Goal: Obtain resource: Obtain resource

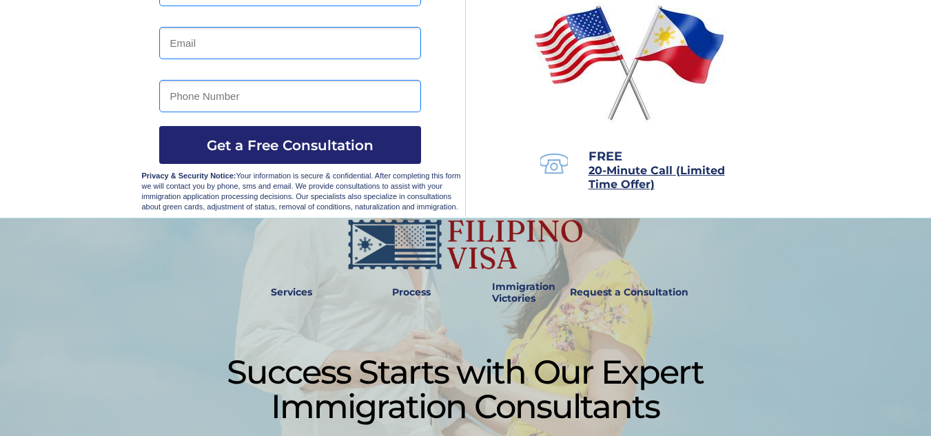
scroll to position [230, 0]
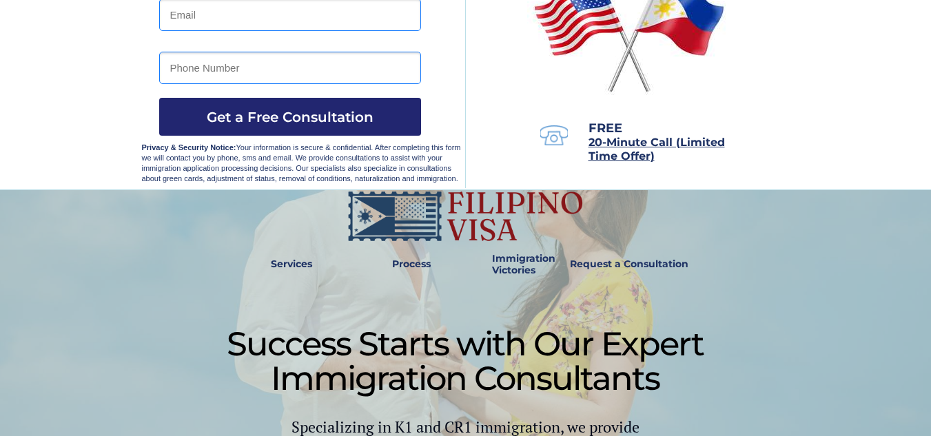
click at [653, 270] on strong "Request a Consultation" at bounding box center [629, 264] width 119 height 12
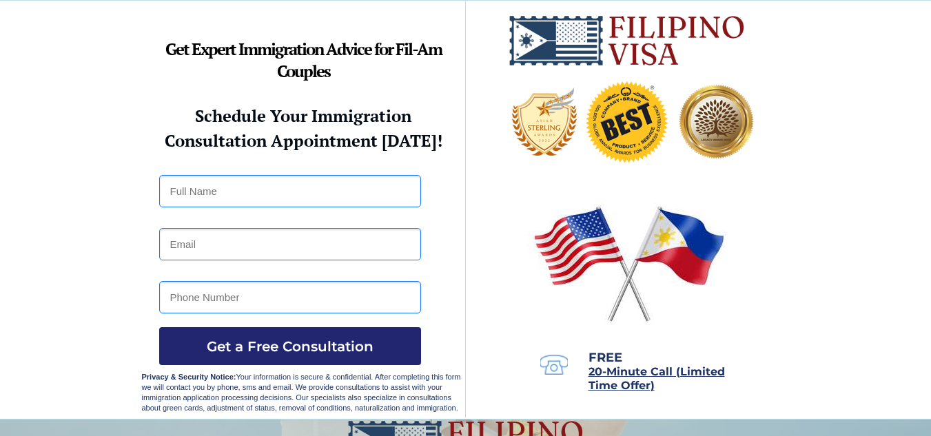
click at [561, 360] on img at bounding box center [554, 365] width 28 height 20
click at [289, 343] on span "Get a Free Consultation" at bounding box center [290, 346] width 262 height 17
click at [555, 360] on img at bounding box center [554, 365] width 28 height 20
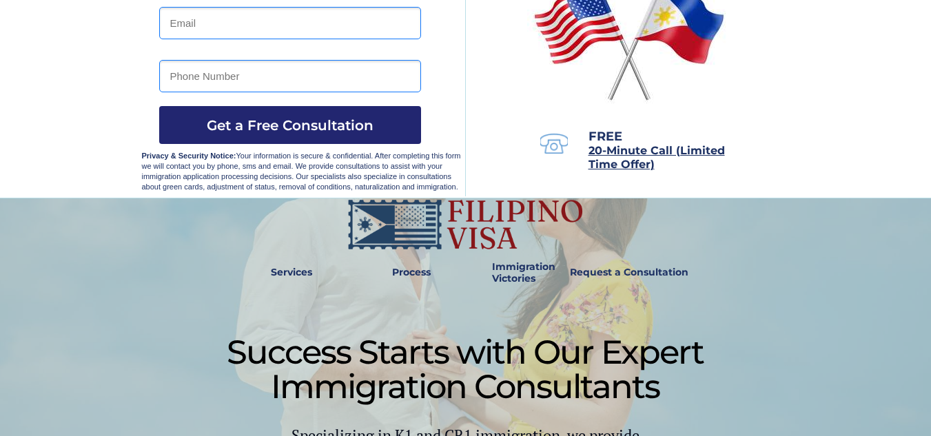
scroll to position [230, 0]
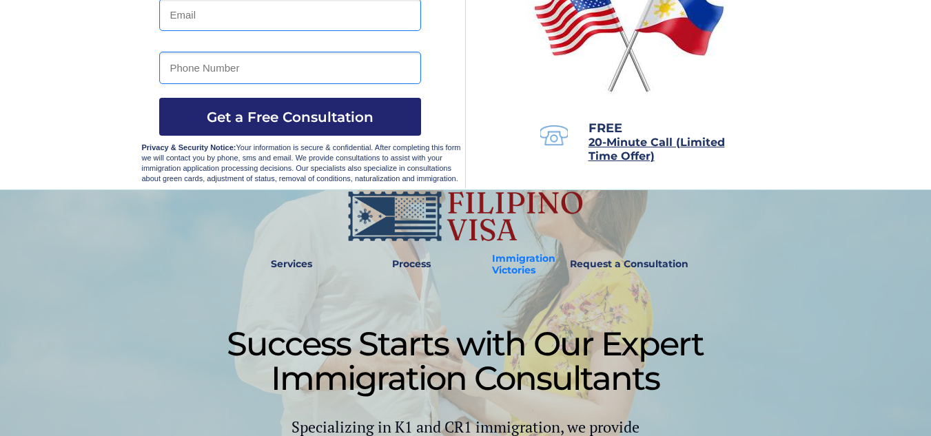
click at [498, 268] on strong "Immigration Victories" at bounding box center [523, 264] width 63 height 24
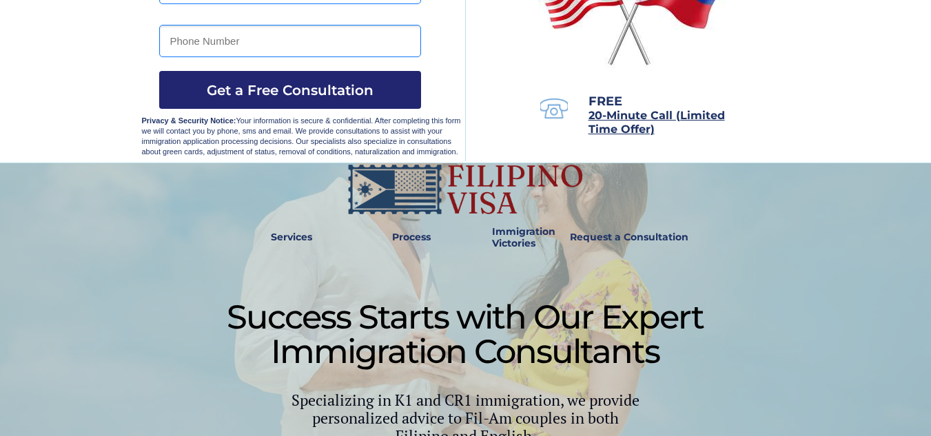
scroll to position [256, 0]
click at [414, 237] on strong "Process" at bounding box center [411, 238] width 39 height 12
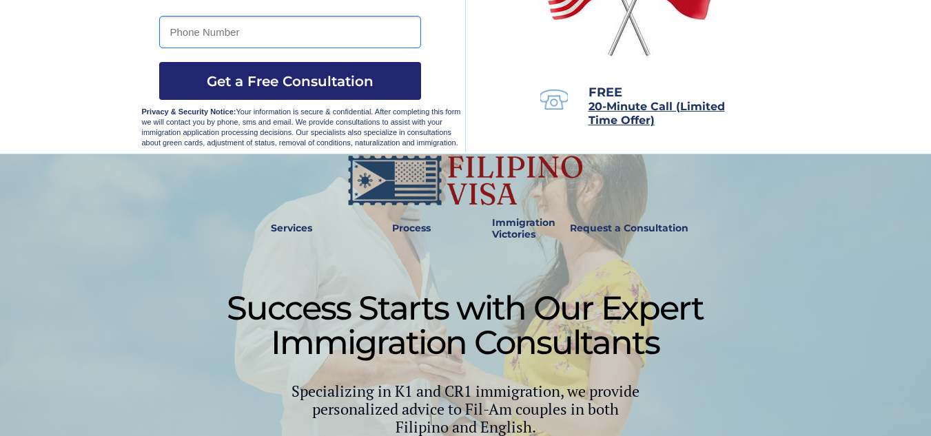
scroll to position [254, 0]
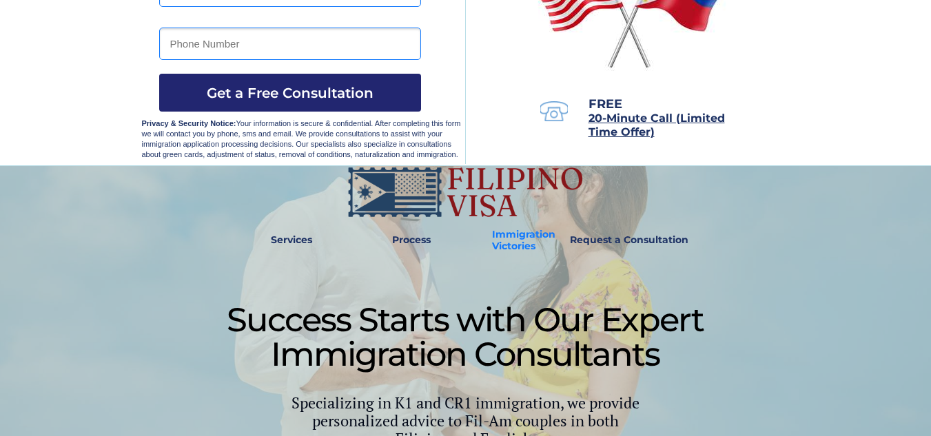
click at [502, 234] on strong "Immigration Victories" at bounding box center [523, 240] width 63 height 24
